Goal: Connect with others: Connect with others

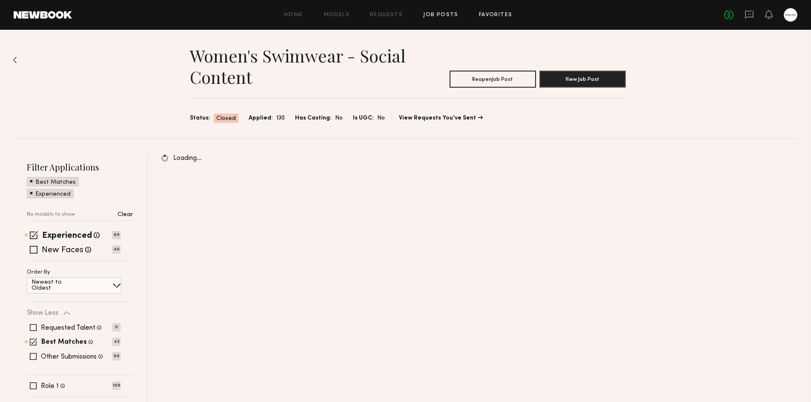
click at [494, 14] on link "Favorites" at bounding box center [496, 15] width 34 height 6
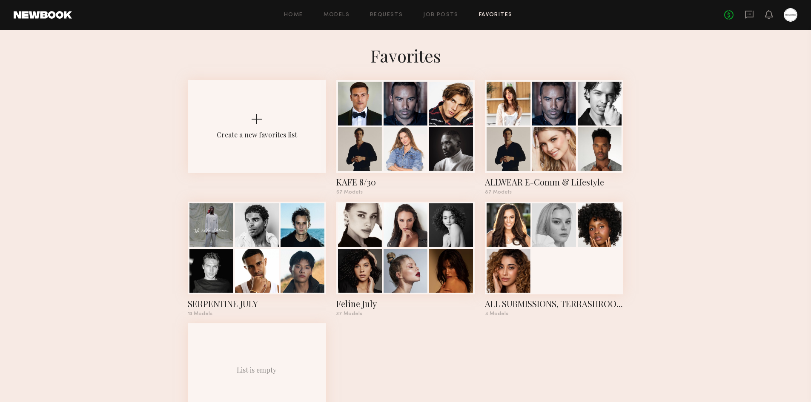
click at [740, 17] on div "No fees up to $5,000" at bounding box center [760, 15] width 73 height 14
click at [752, 17] on icon at bounding box center [749, 15] width 9 height 8
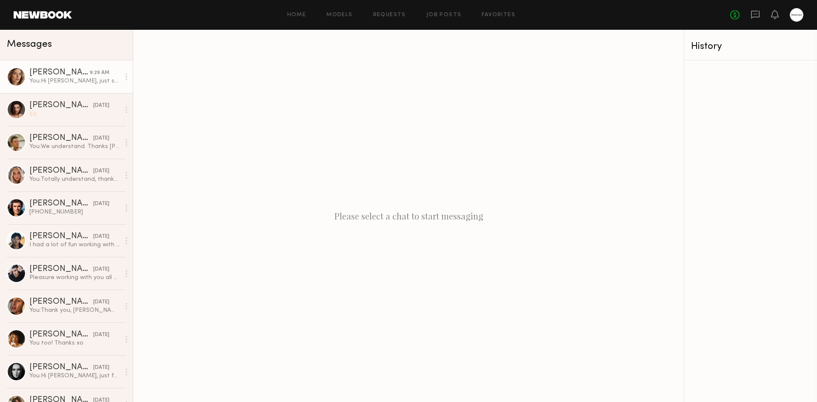
click at [50, 81] on div "You: Hi Oxana, just sent the booking request! Looking forward to working with y…" at bounding box center [74, 81] width 91 height 8
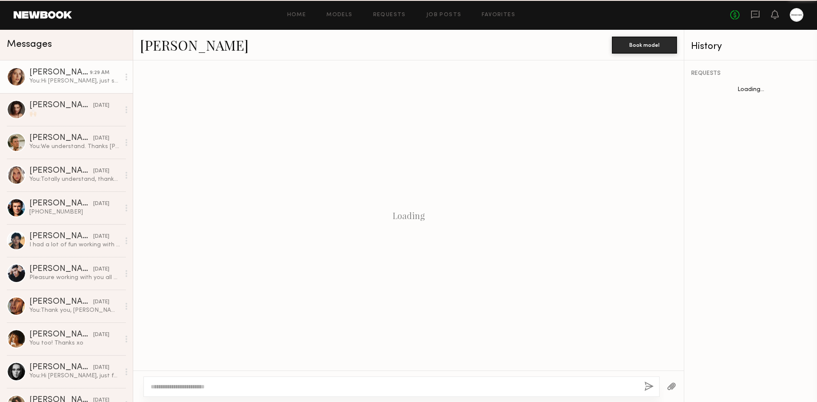
scroll to position [721, 0]
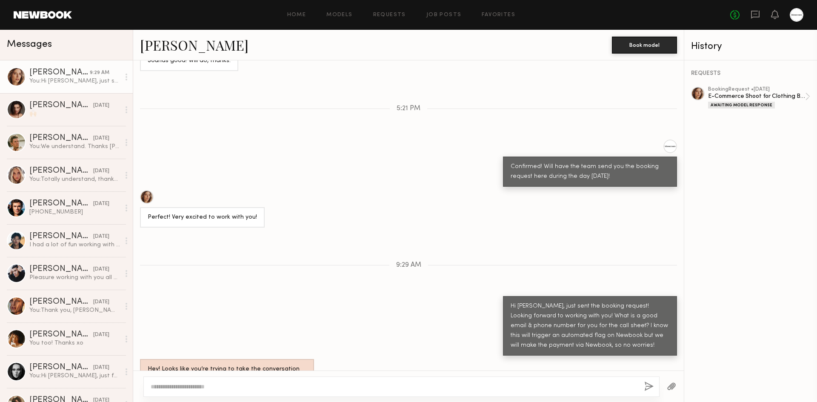
click at [177, 47] on link "Oxana Z." at bounding box center [194, 45] width 108 height 18
